Goal: Check status: Check status

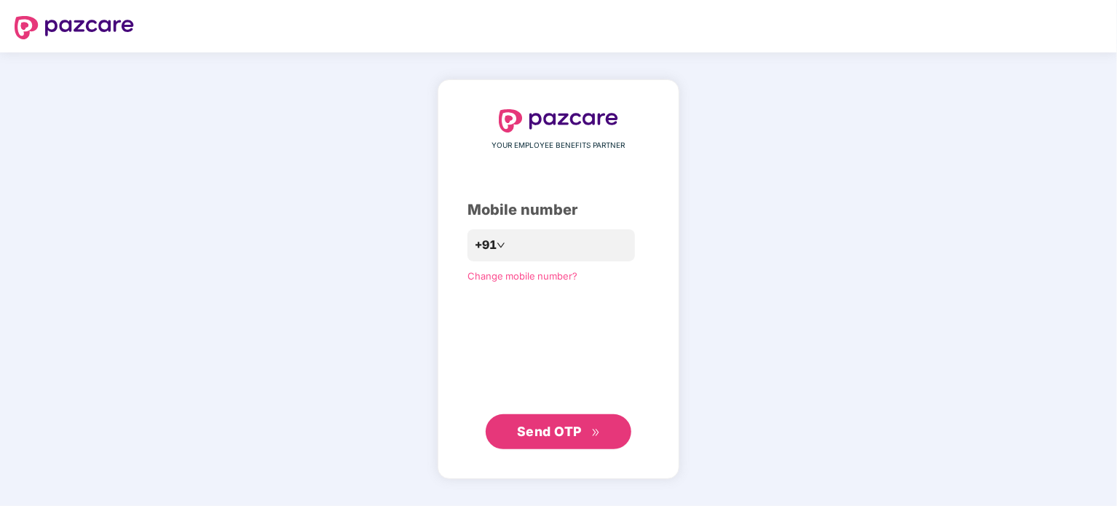
click at [553, 434] on span "Send OTP" at bounding box center [549, 431] width 65 height 15
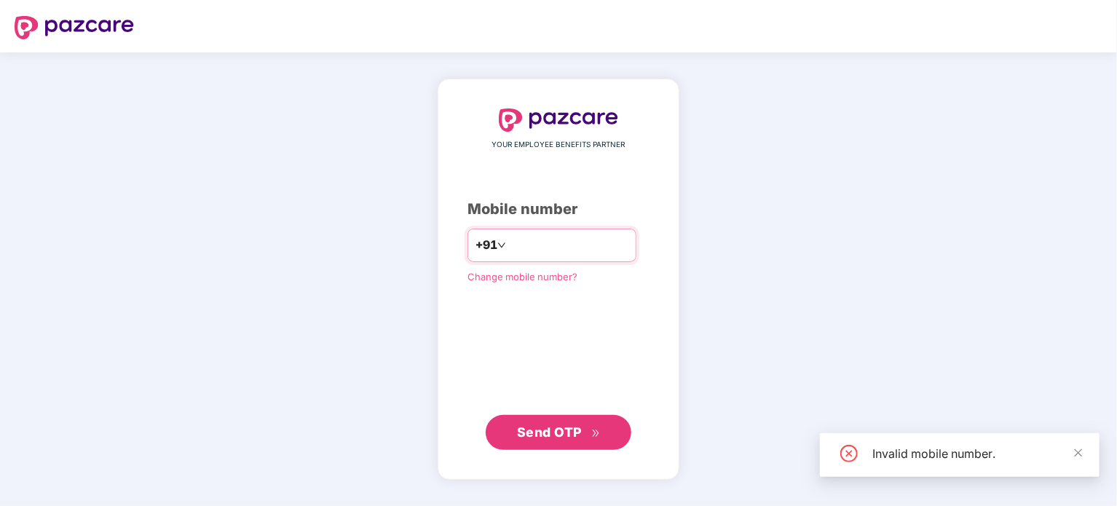
click at [521, 243] on input "*********" at bounding box center [568, 245] width 119 height 23
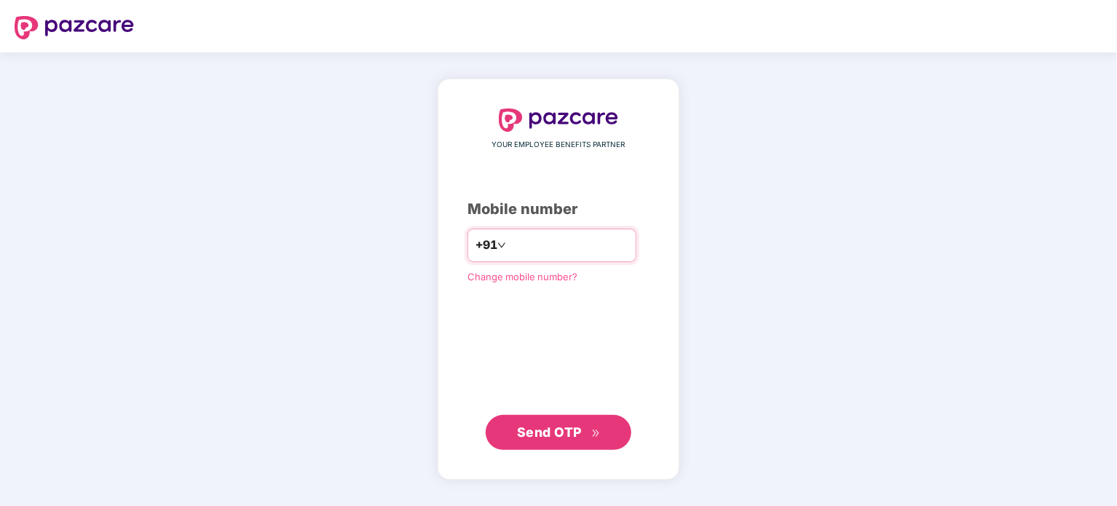
type input "**********"
click at [545, 428] on span "Send OTP" at bounding box center [549, 431] width 65 height 15
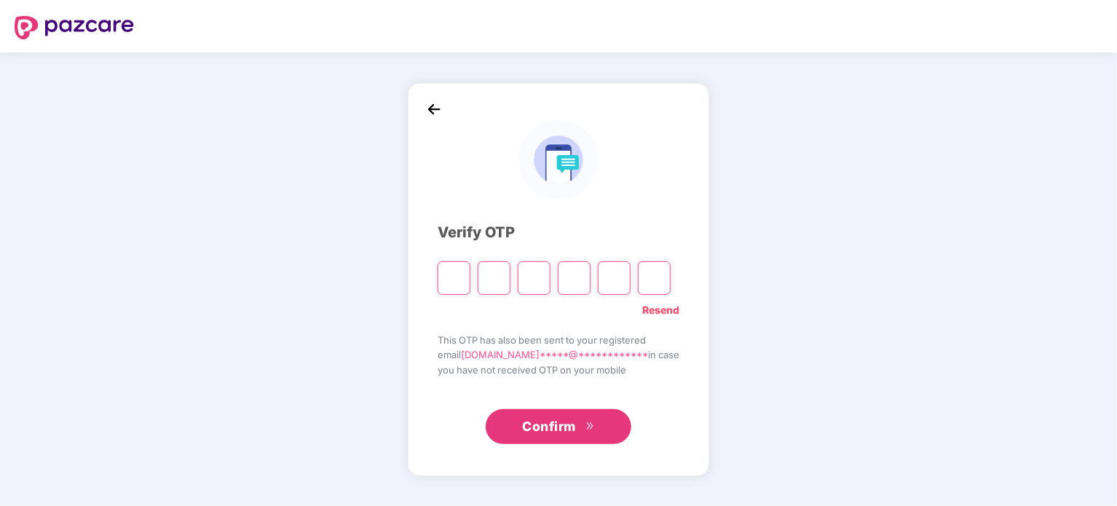
type input "*"
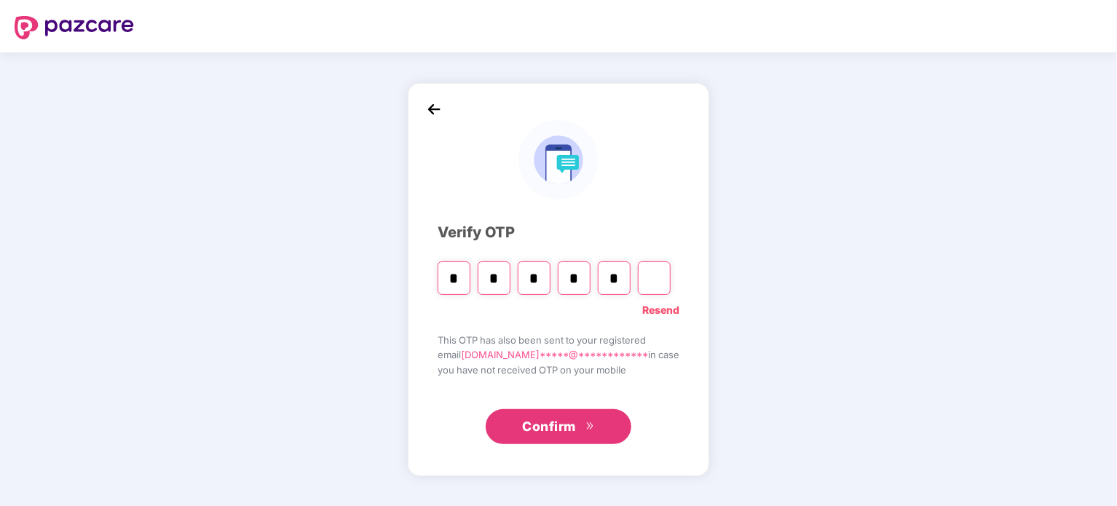
type input "*"
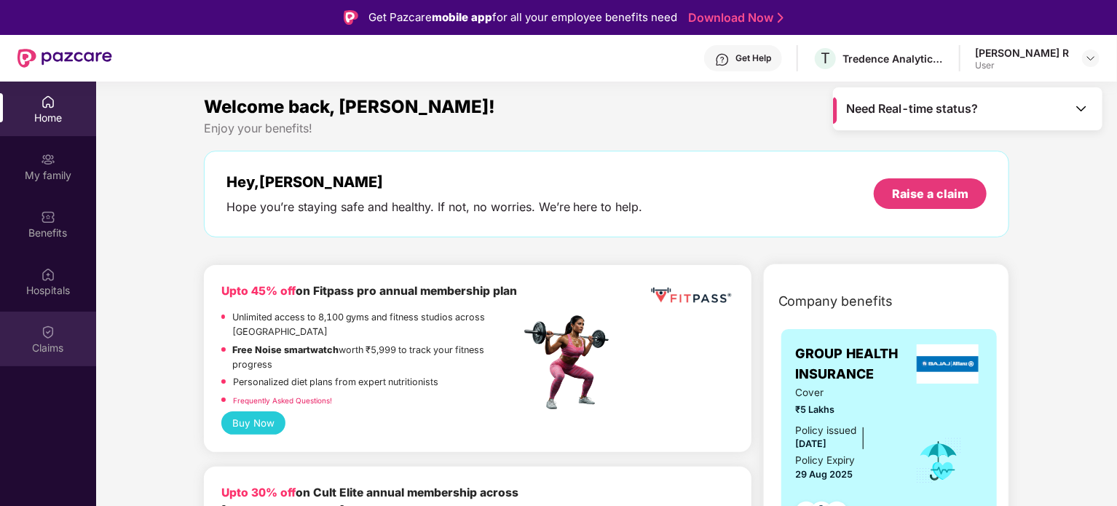
click at [63, 312] on div "Claims" at bounding box center [48, 339] width 96 height 55
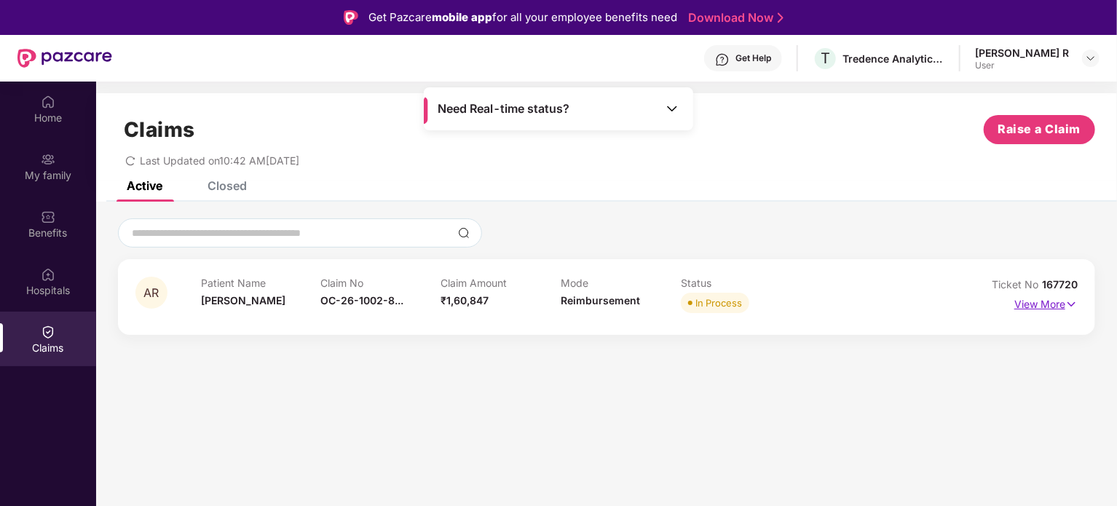
click at [1043, 303] on p "View More" at bounding box center [1045, 303] width 63 height 20
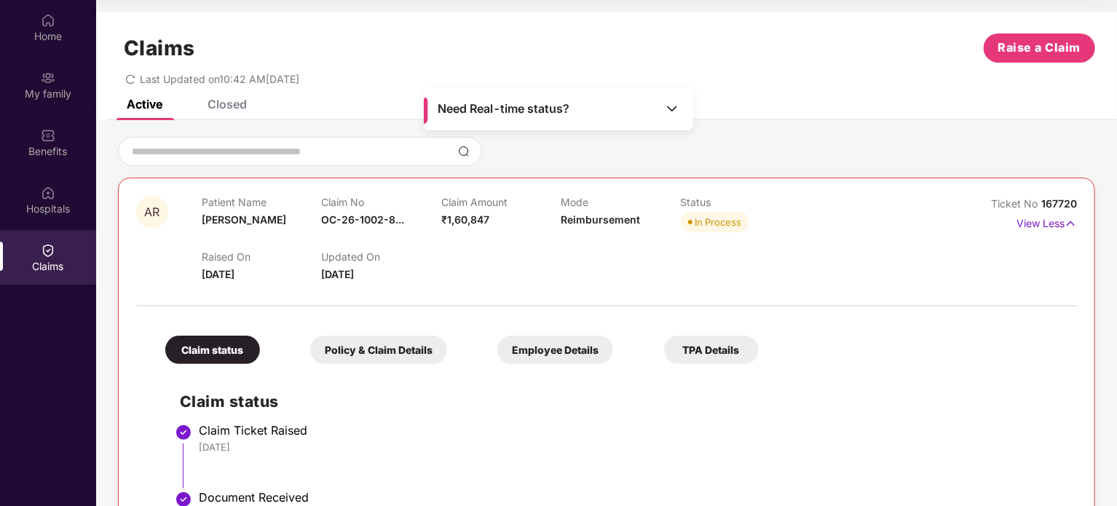
click at [390, 273] on div "Updated On 24 Aug 2025" at bounding box center [380, 267] width 119 height 32
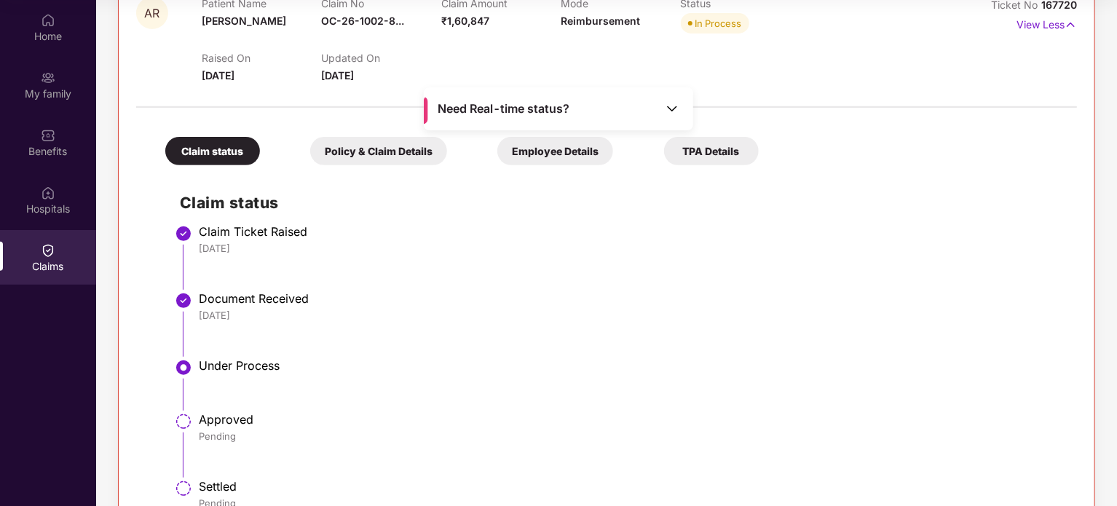
scroll to position [218, 0]
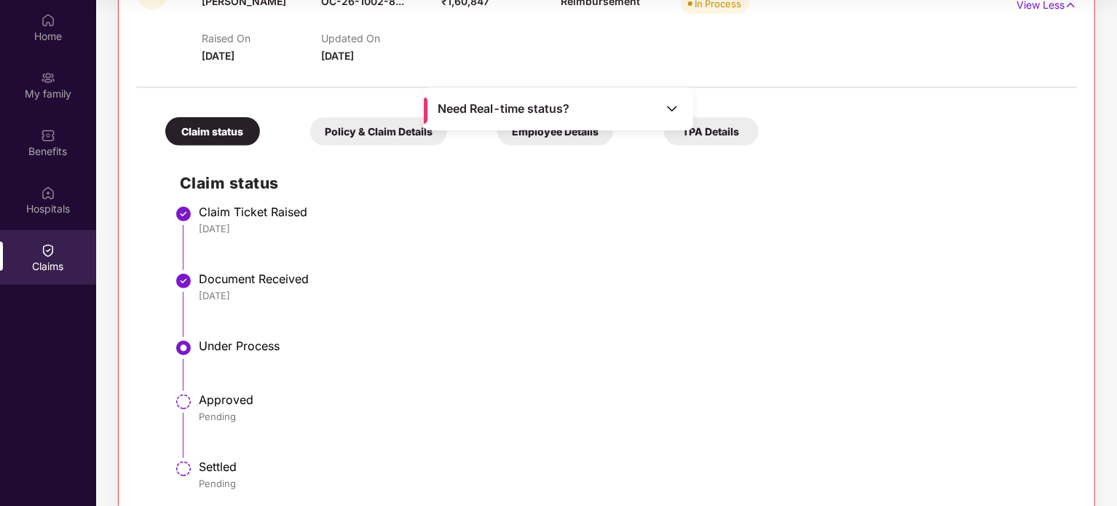
click at [393, 140] on div "Policy & Claim Details" at bounding box center [378, 131] width 137 height 28
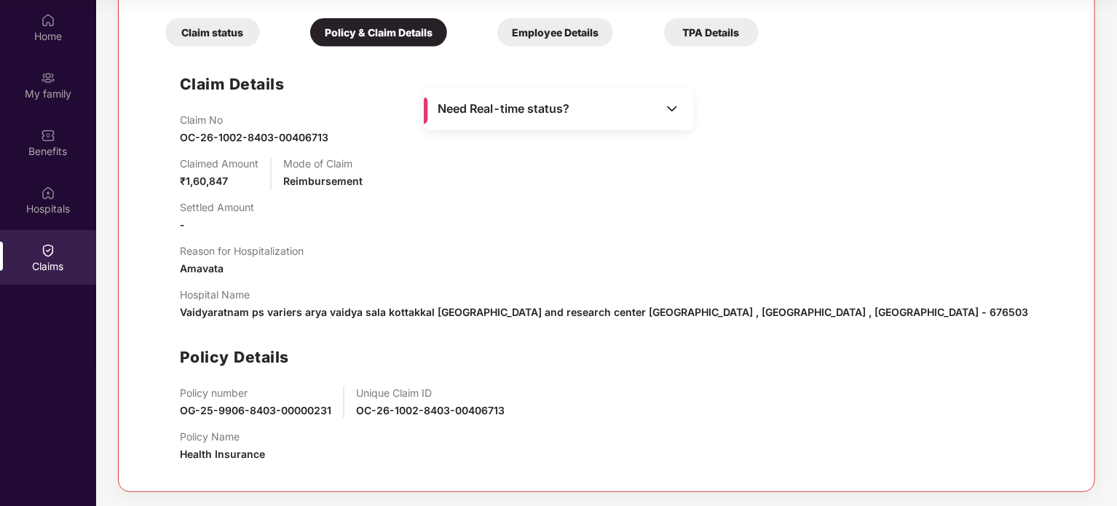
scroll to position [99, 0]
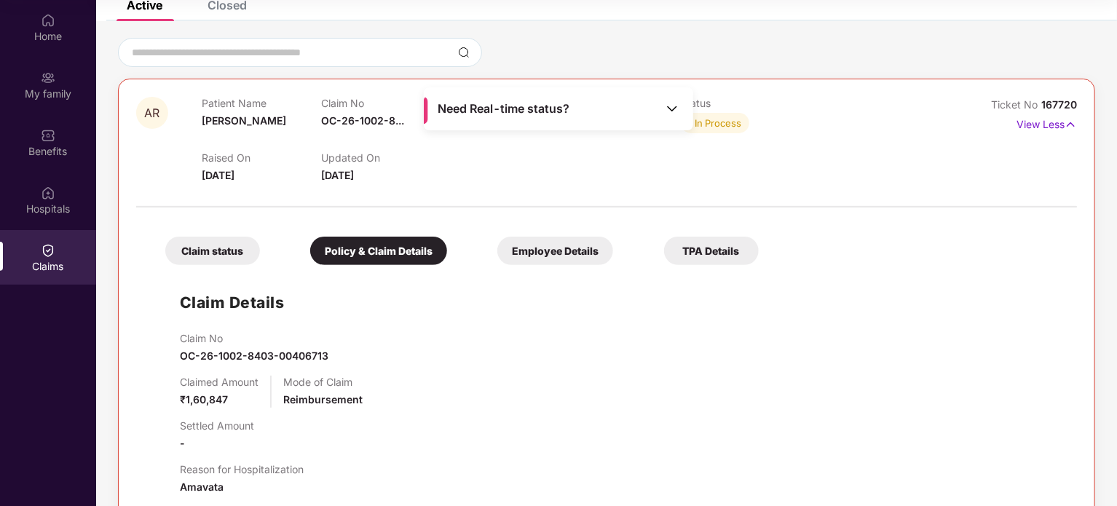
click at [220, 237] on div "Claim status" at bounding box center [212, 251] width 95 height 28
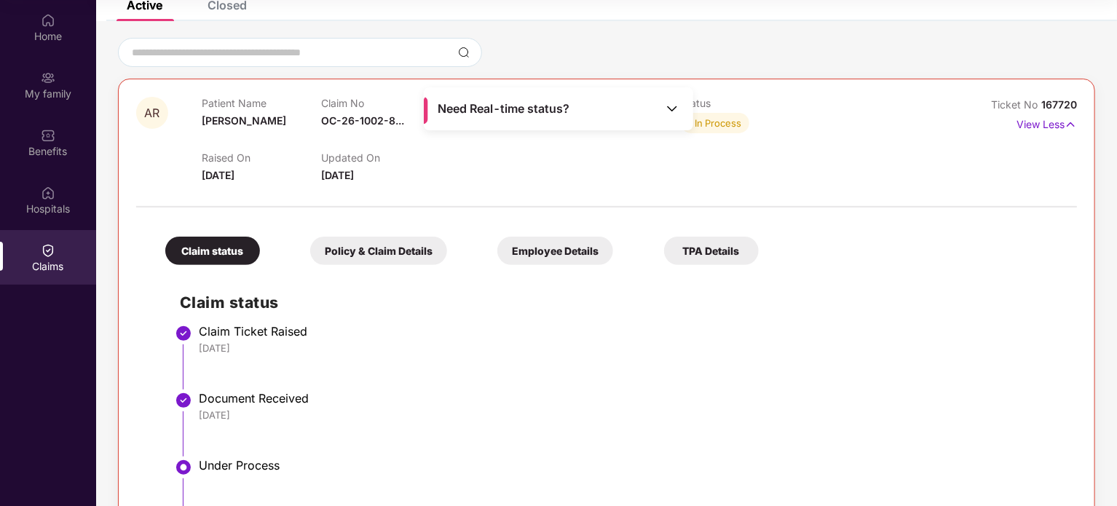
click at [221, 241] on div "Claim status" at bounding box center [212, 251] width 95 height 28
click at [386, 253] on div "Policy & Claim Details" at bounding box center [378, 251] width 137 height 28
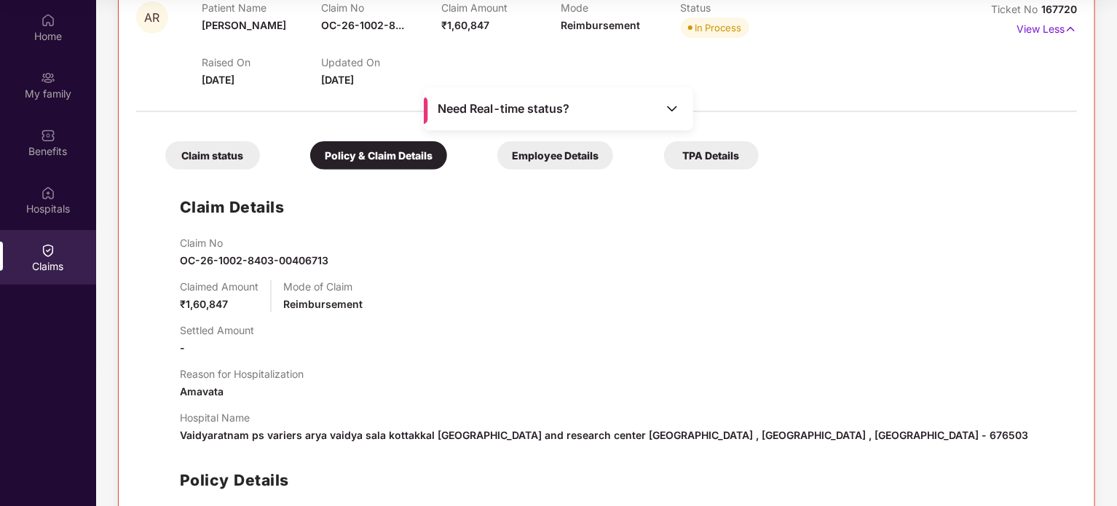
scroll to position [171, 0]
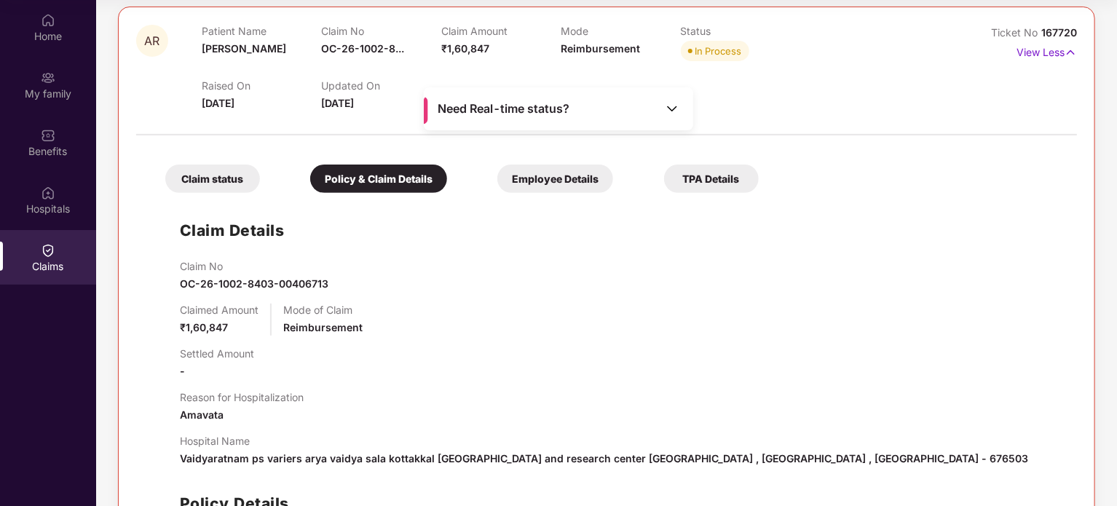
click at [226, 182] on div "Claim status" at bounding box center [212, 179] width 95 height 28
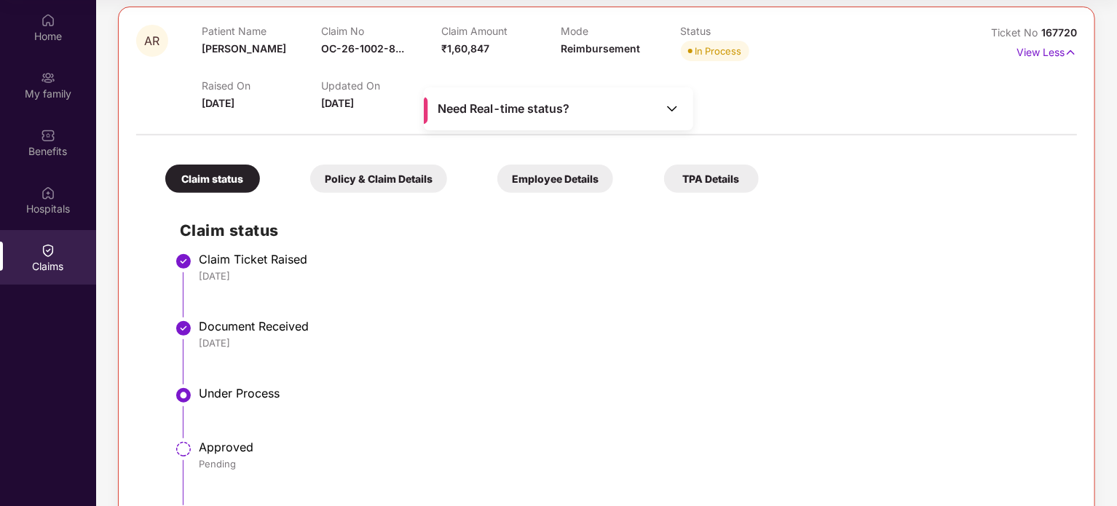
click at [360, 176] on div "Policy & Claim Details" at bounding box center [378, 179] width 137 height 28
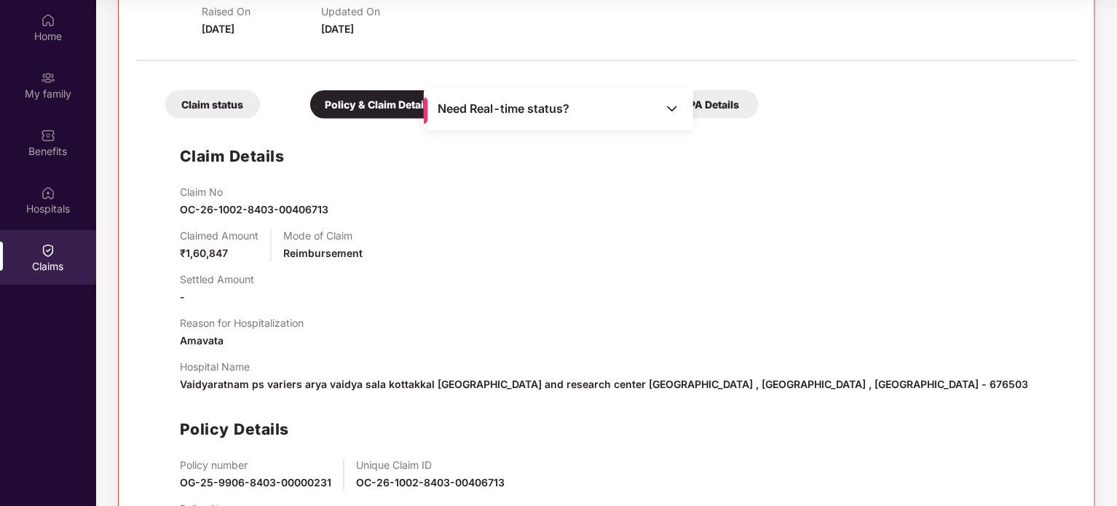
scroll to position [99, 0]
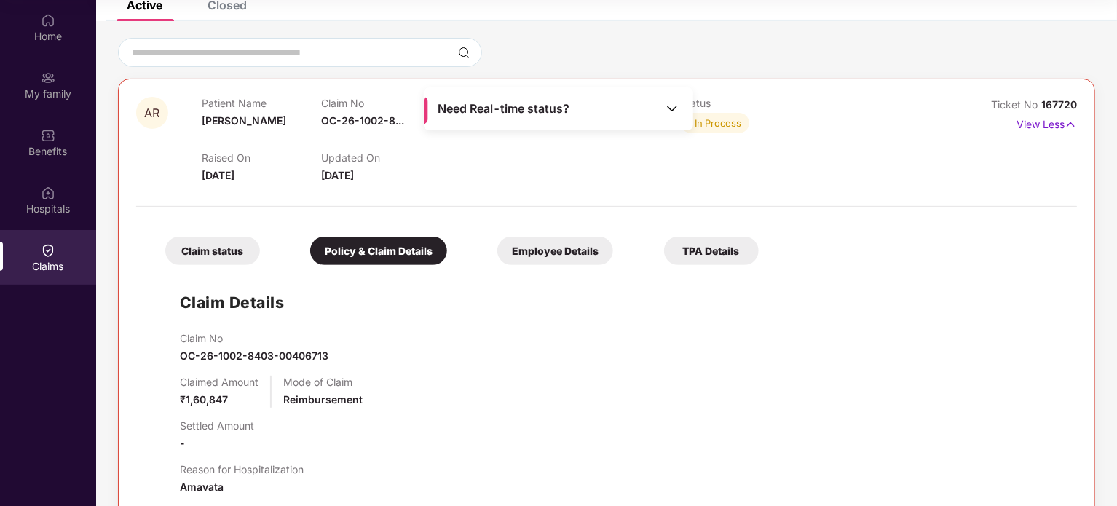
click at [514, 264] on div "Employee Details" at bounding box center [555, 251] width 116 height 28
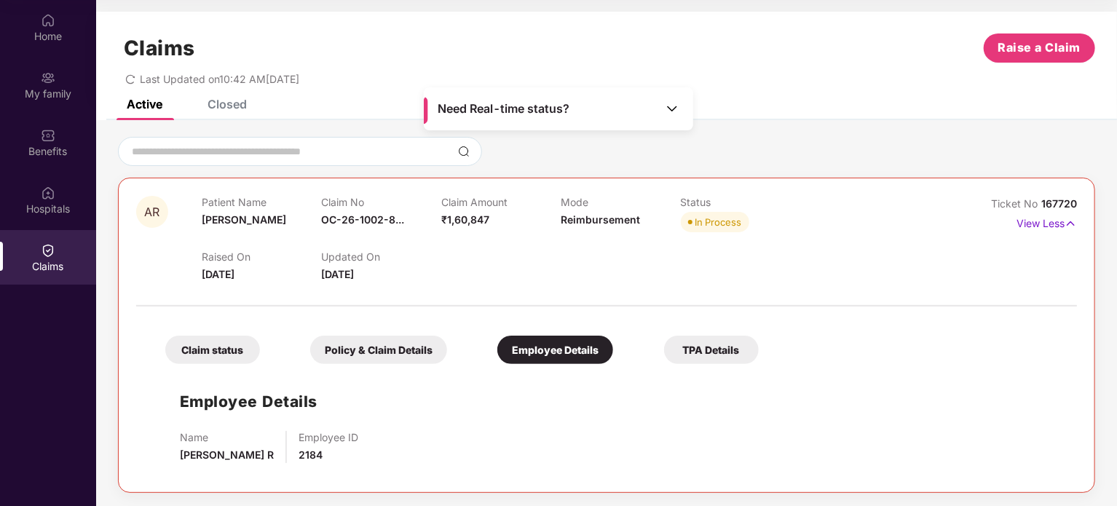
click at [690, 343] on div "TPA Details" at bounding box center [711, 350] width 95 height 28
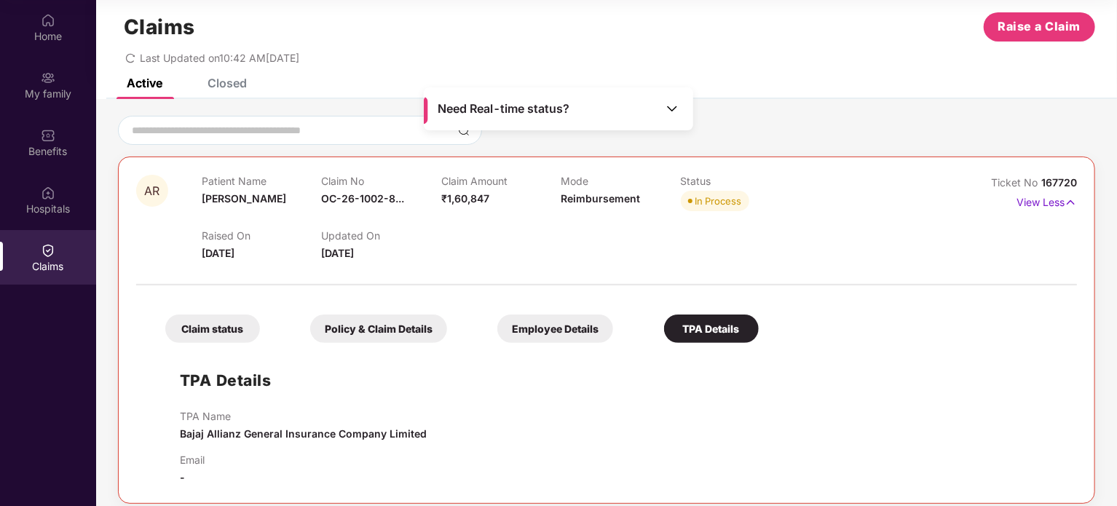
scroll to position [33, 0]
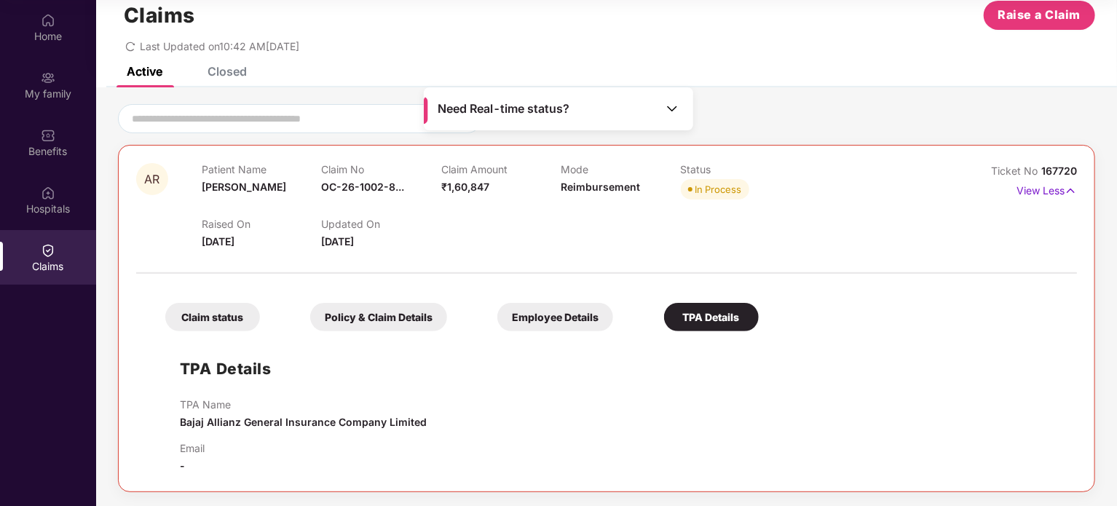
click at [216, 308] on div "Claim status" at bounding box center [212, 317] width 95 height 28
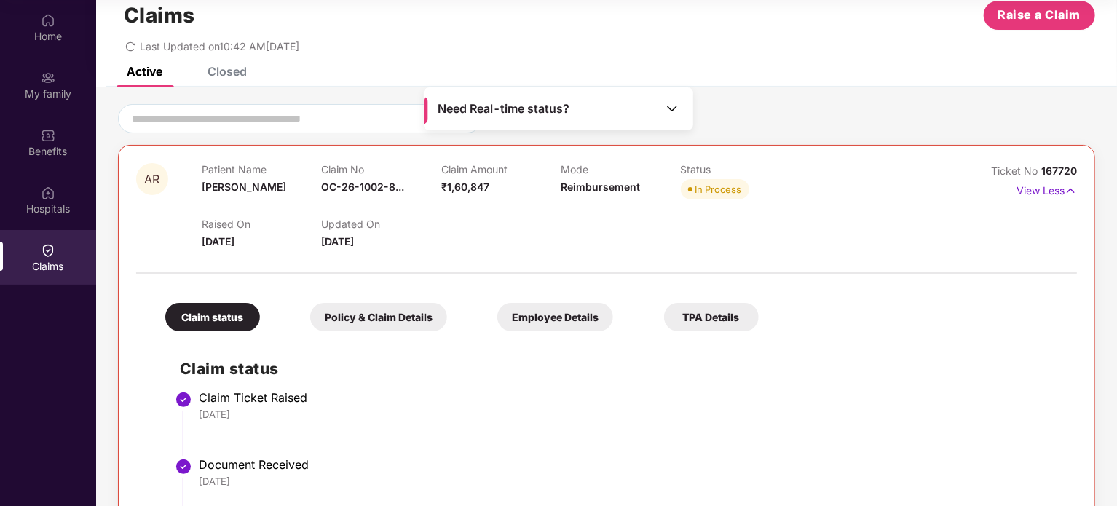
click at [663, 120] on div "Need Real-time status?" at bounding box center [558, 108] width 269 height 43
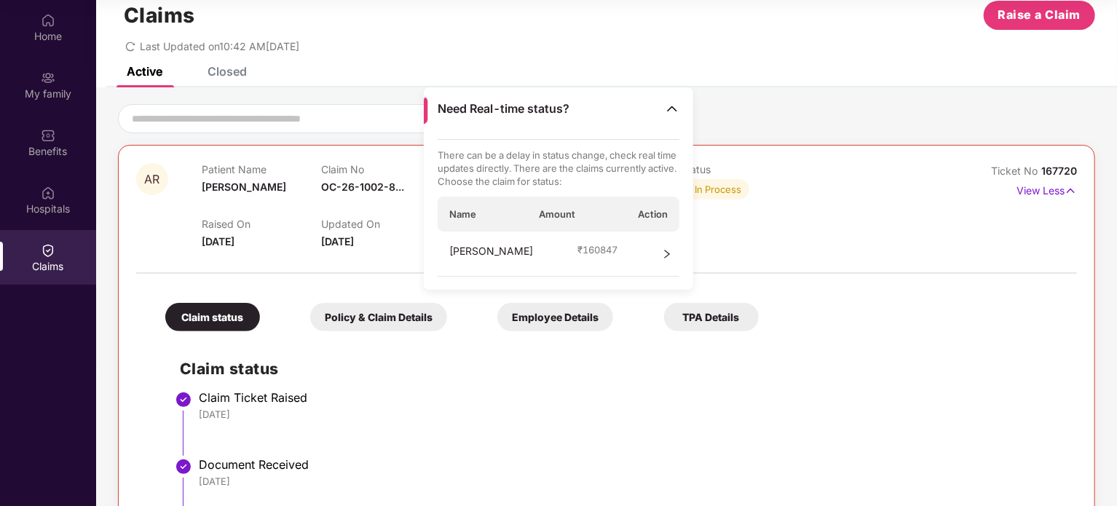
click at [658, 250] on div "Ambika R ₹ 160847" at bounding box center [559, 254] width 243 height 45
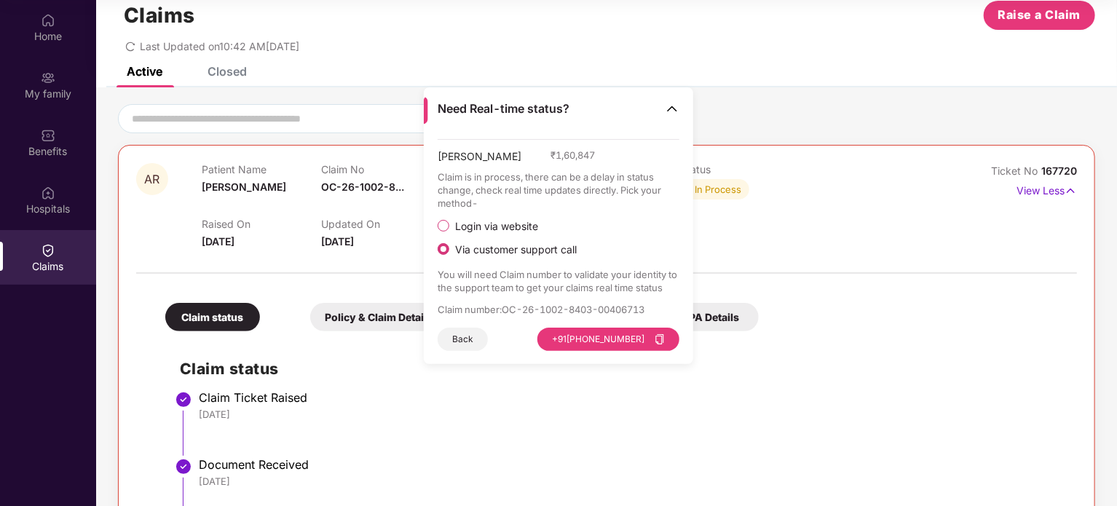
click at [449, 226] on span "Login via website" at bounding box center [496, 226] width 95 height 13
click at [632, 340] on button "Visit Website" at bounding box center [639, 339] width 82 height 23
click at [386, 425] on li "Claim Ticket Raised 20 Aug 2025" at bounding box center [621, 428] width 883 height 67
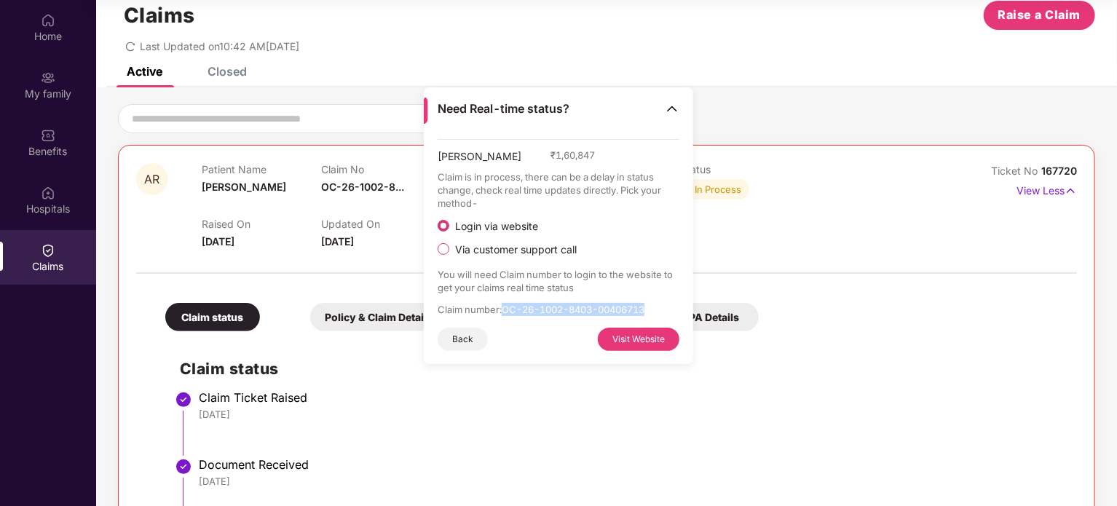
drag, startPoint x: 505, startPoint y: 311, endPoint x: 655, endPoint y: 308, distance: 149.3
click at [655, 308] on p "Claim number : OC-26-1002-8403-00406713" at bounding box center [559, 309] width 243 height 13
copy p "OC-26-1002-8403-00406713"
click at [939, 401] on div "Claim Ticket Raised" at bounding box center [631, 397] width 864 height 15
click at [477, 341] on button "Back" at bounding box center [463, 339] width 50 height 23
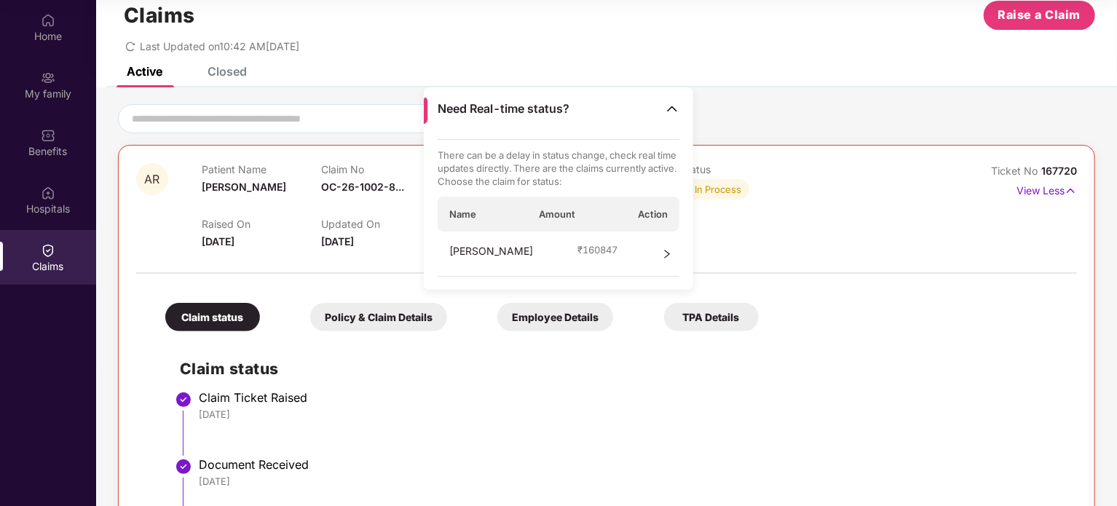
click at [669, 116] on div "Need Real-time status?" at bounding box center [558, 108] width 269 height 43
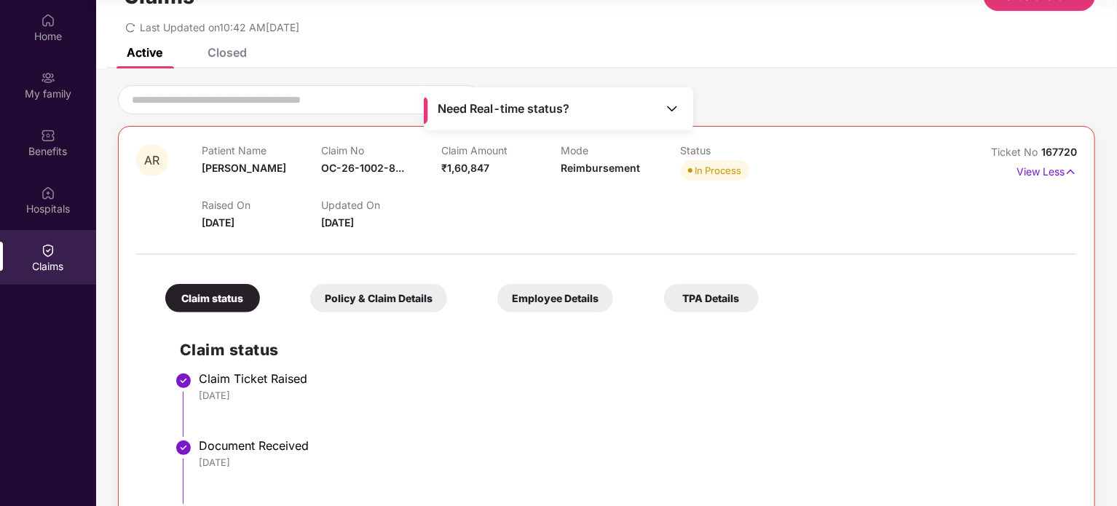
scroll to position [0, 0]
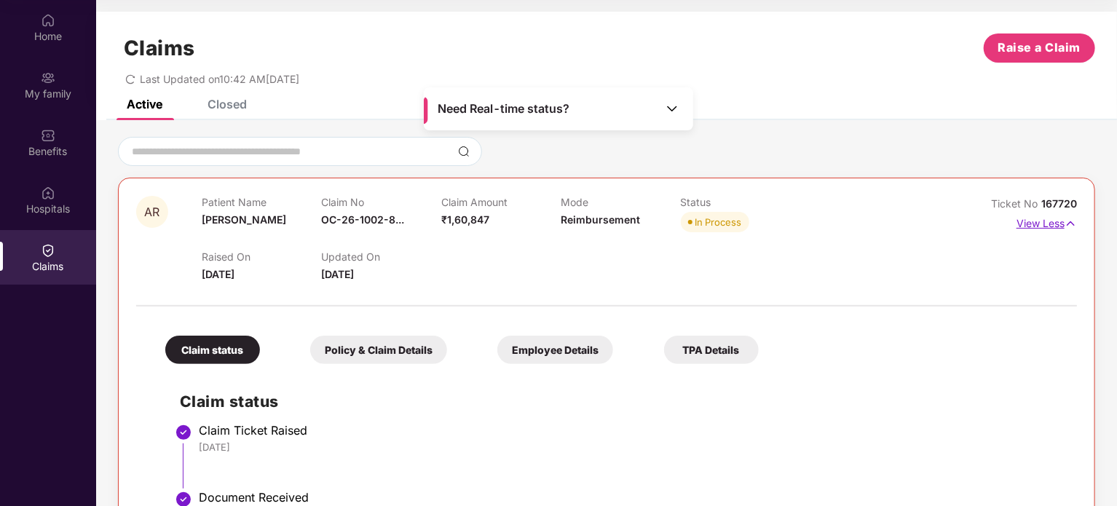
click at [1039, 216] on p "View Less" at bounding box center [1047, 222] width 60 height 20
